Goal: Task Accomplishment & Management: Use online tool/utility

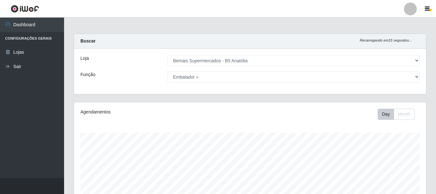
select select "405"
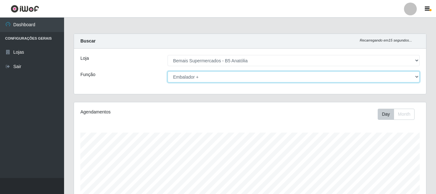
click at [196, 75] on select "[Selecione...] ASG ASG + ASG ++ Auxiliar de Estacionamento Auxiliar de Estacion…" at bounding box center [293, 76] width 252 height 11
click at [167, 71] on select "[Selecione...] ASG ASG + ASG ++ Auxiliar de Estacionamento Auxiliar de Estacion…" at bounding box center [293, 76] width 252 height 11
click at [222, 76] on select "[Selecione...] ASG ASG + ASG ++ Auxiliar de Estacionamento Auxiliar de Estacion…" at bounding box center [293, 76] width 252 height 11
select select "72"
click at [167, 71] on select "[Selecione...] ASG ASG + ASG ++ Auxiliar de Estacionamento Auxiliar de Estacion…" at bounding box center [293, 76] width 252 height 11
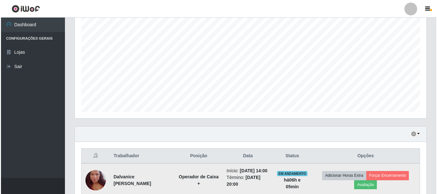
scroll to position [181, 0]
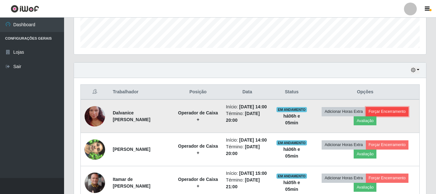
click at [382, 115] on button "Forçar Encerramento" at bounding box center [386, 111] width 43 height 9
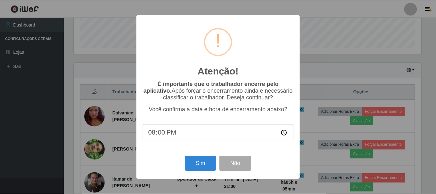
scroll to position [133, 348]
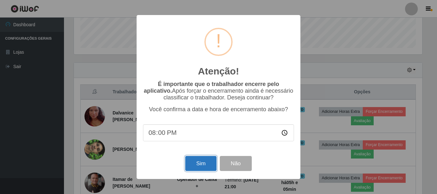
click at [208, 165] on button "Sim" at bounding box center [200, 163] width 31 height 15
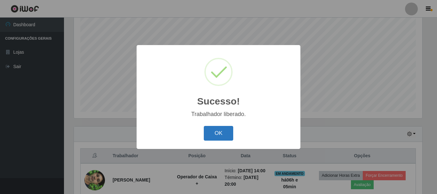
click at [220, 132] on button "OK" at bounding box center [219, 133] width 30 height 15
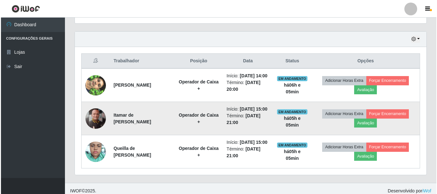
scroll to position [205, 0]
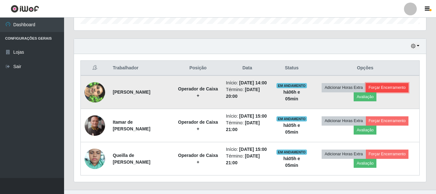
click at [383, 89] on button "Forçar Encerramento" at bounding box center [386, 87] width 43 height 9
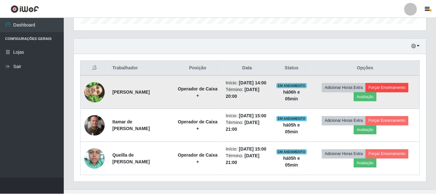
scroll to position [133, 348]
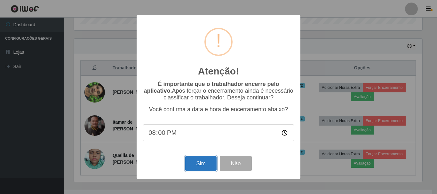
click at [196, 162] on button "Sim" at bounding box center [200, 163] width 31 height 15
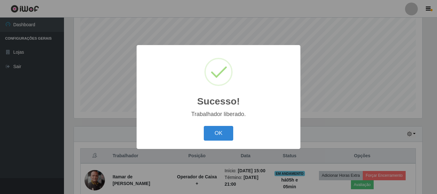
click at [221, 122] on div "Sucesso! × Trabalhador liberado. OK Cancel" at bounding box center [219, 97] width 164 height 104
click at [221, 126] on button "OK" at bounding box center [219, 133] width 30 height 15
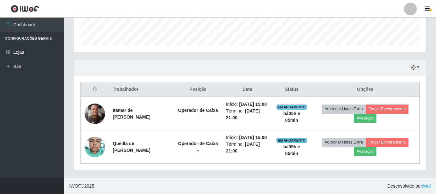
scroll to position [197, 0]
